Goal: Find specific page/section: Find specific page/section

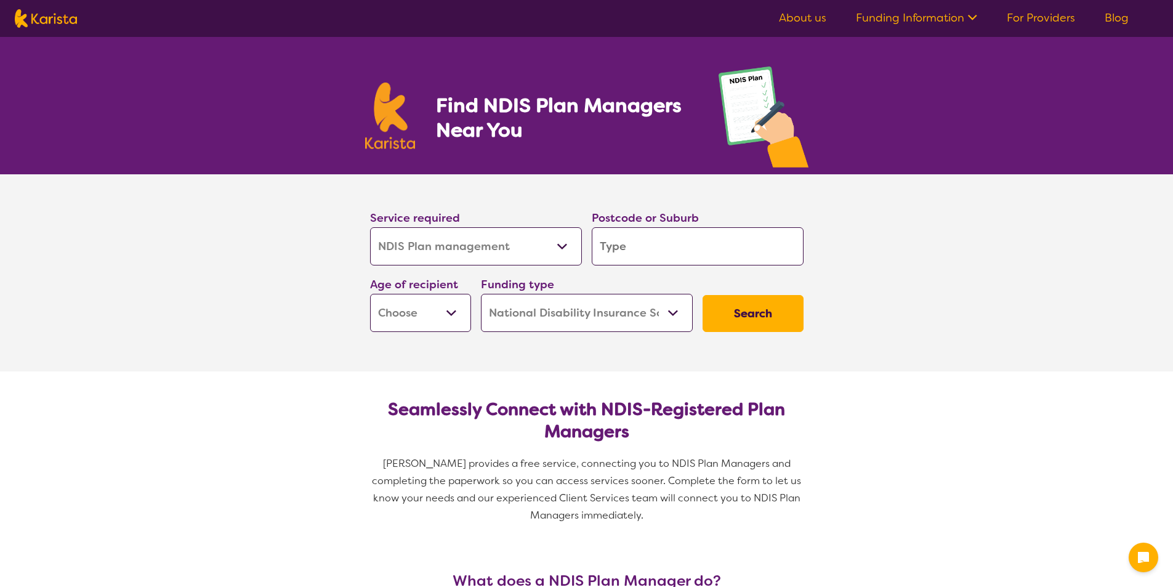
select select "NDIS Plan management"
select select "NDIS"
select select "NDIS Plan management"
select select "NDIS"
click at [621, 244] on input "search" at bounding box center [698, 246] width 212 height 38
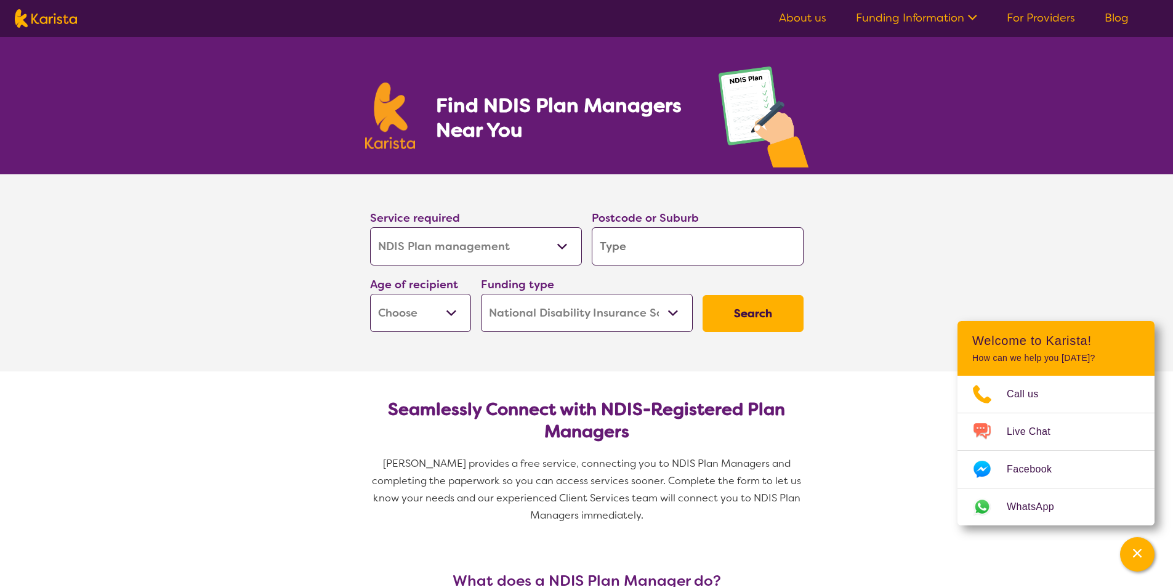
type input "5"
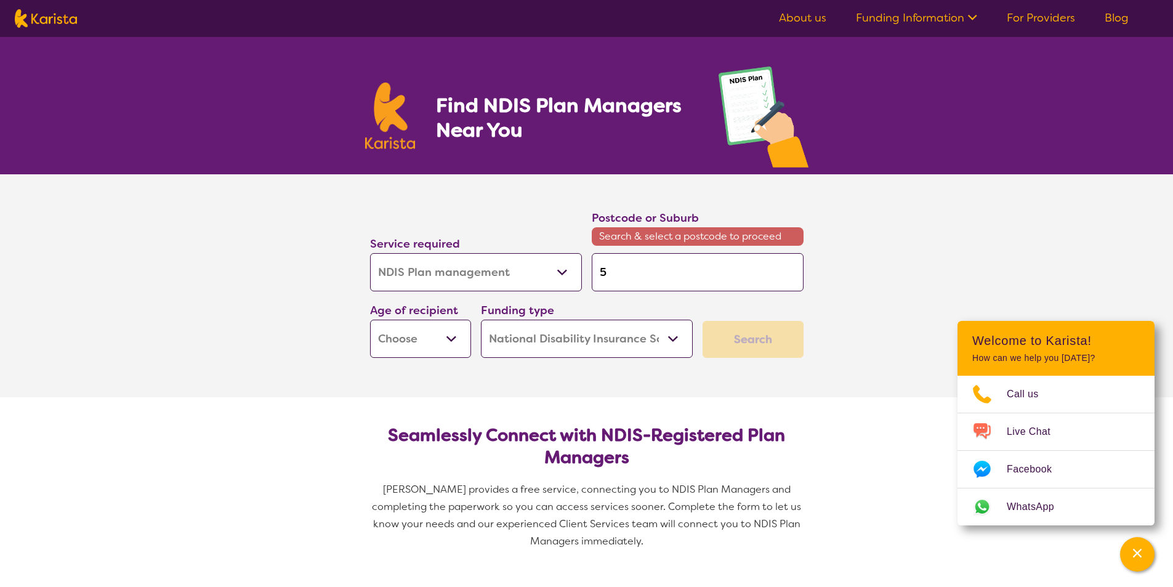
type input "51"
type input "515"
type input "5159"
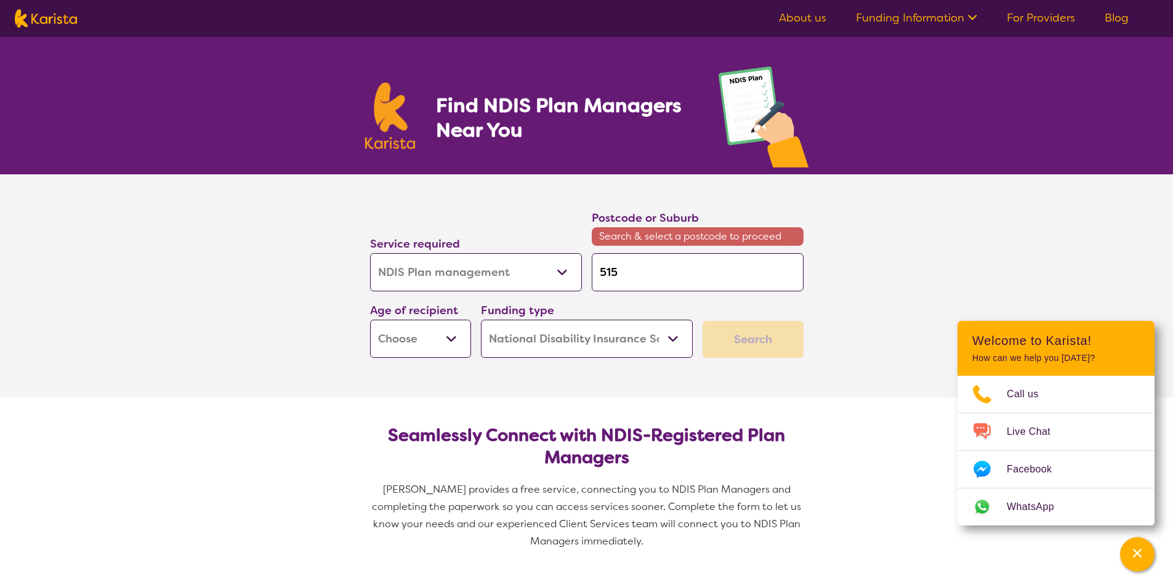
type input "5159"
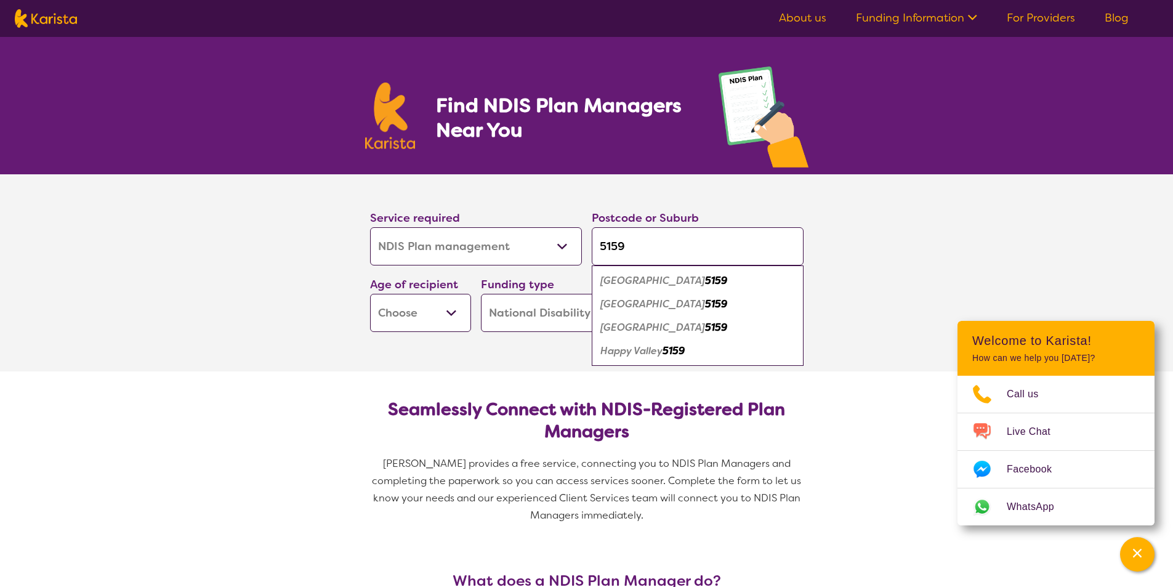
type input "5159"
click at [637, 328] on em "[GEOGRAPHIC_DATA]" at bounding box center [652, 327] width 105 height 13
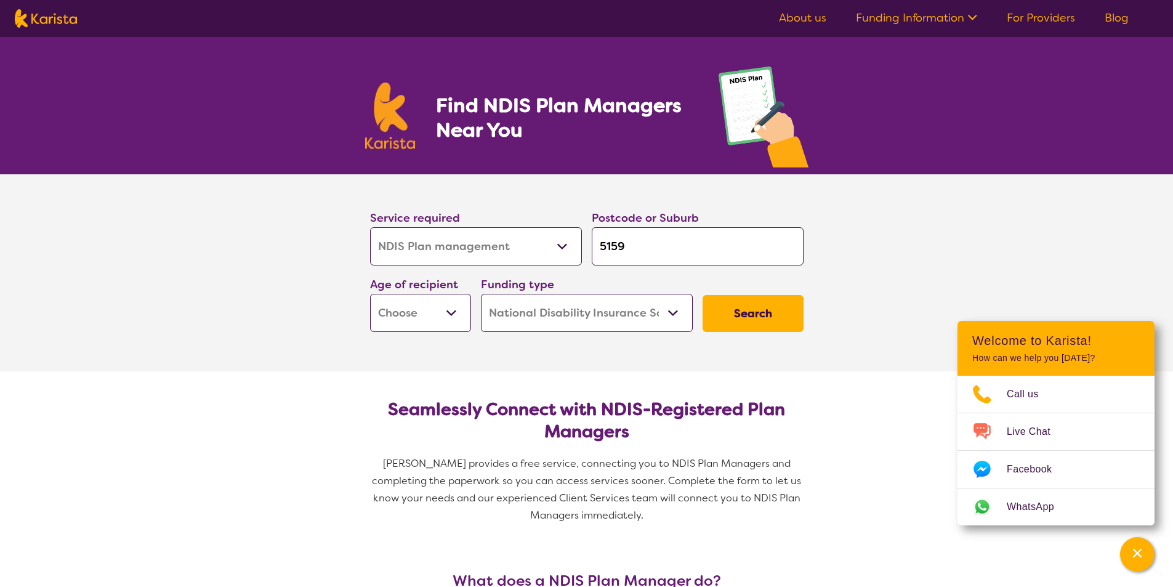
click at [454, 317] on select "Early Childhood - 0 to 9 Child - 10 to 11 Adolescent - 12 to 17 Adult - 18 to 6…" at bounding box center [420, 313] width 101 height 38
